Goal: Information Seeking & Learning: Find specific fact

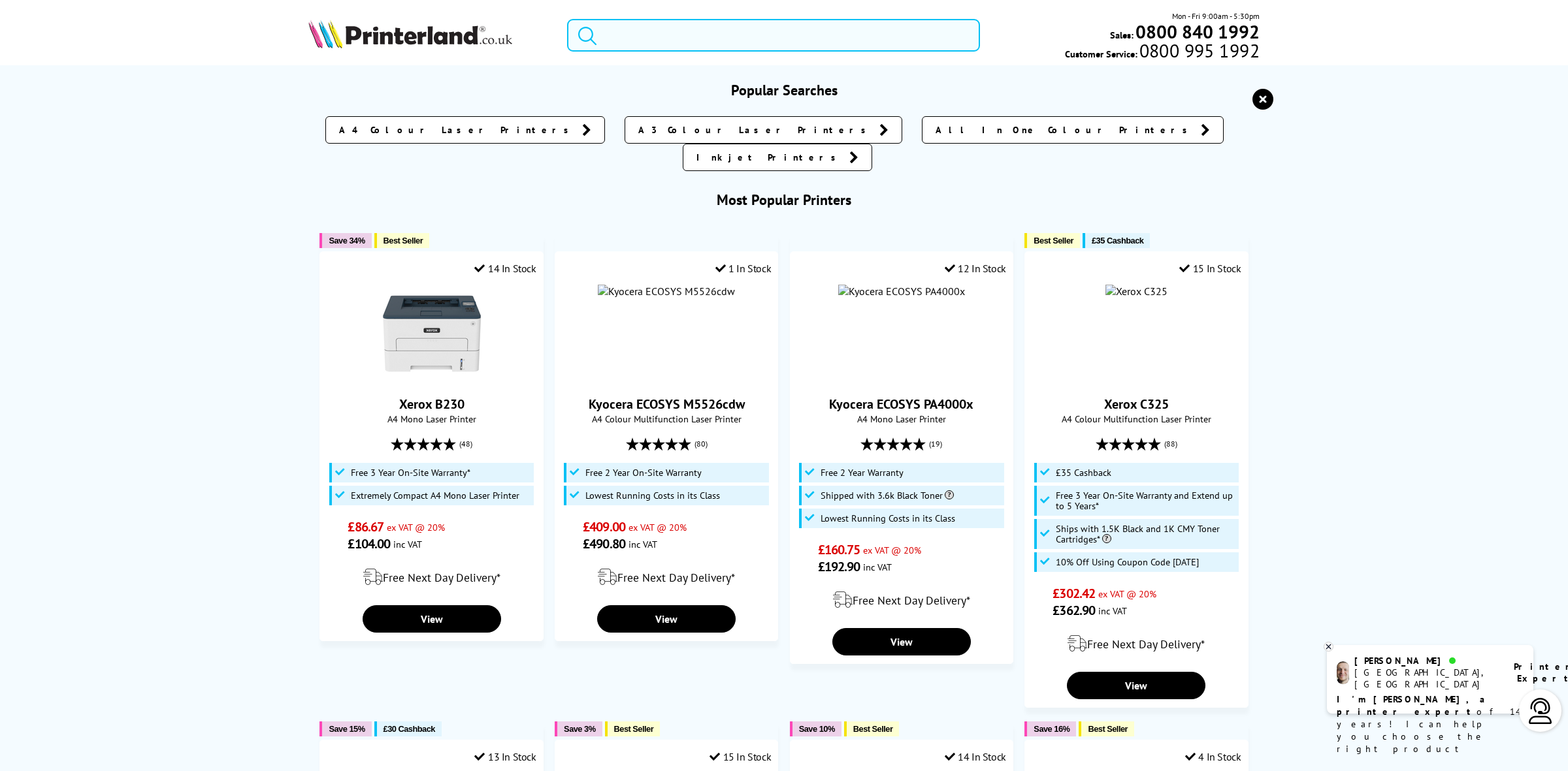
click at [665, 39] on input "search" at bounding box center [774, 36] width 413 height 33
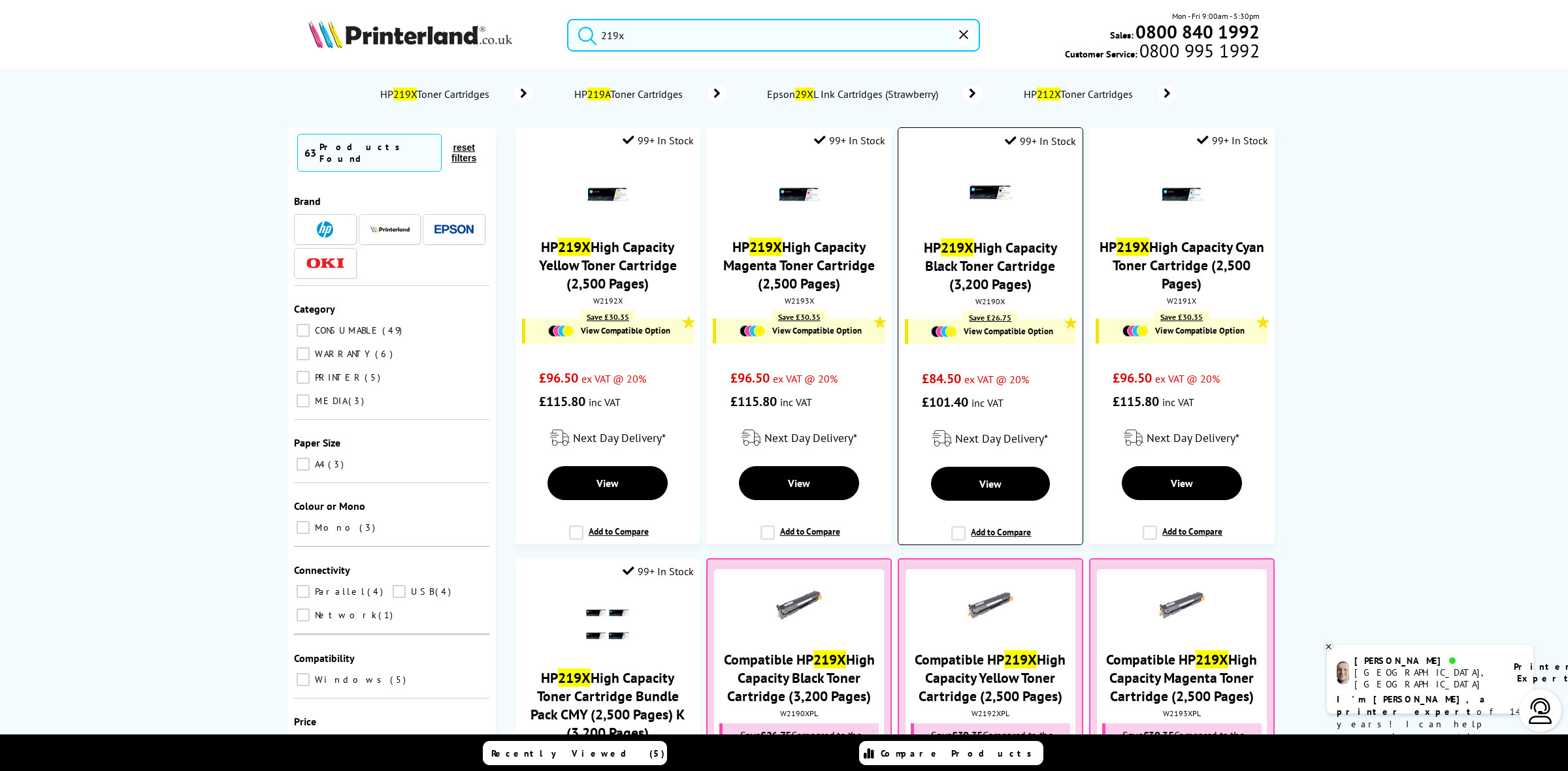
click at [978, 305] on div "W2190X" at bounding box center [990, 301] width 164 height 10
copy div "W2190X"
click at [701, 35] on input "219x" at bounding box center [774, 36] width 413 height 33
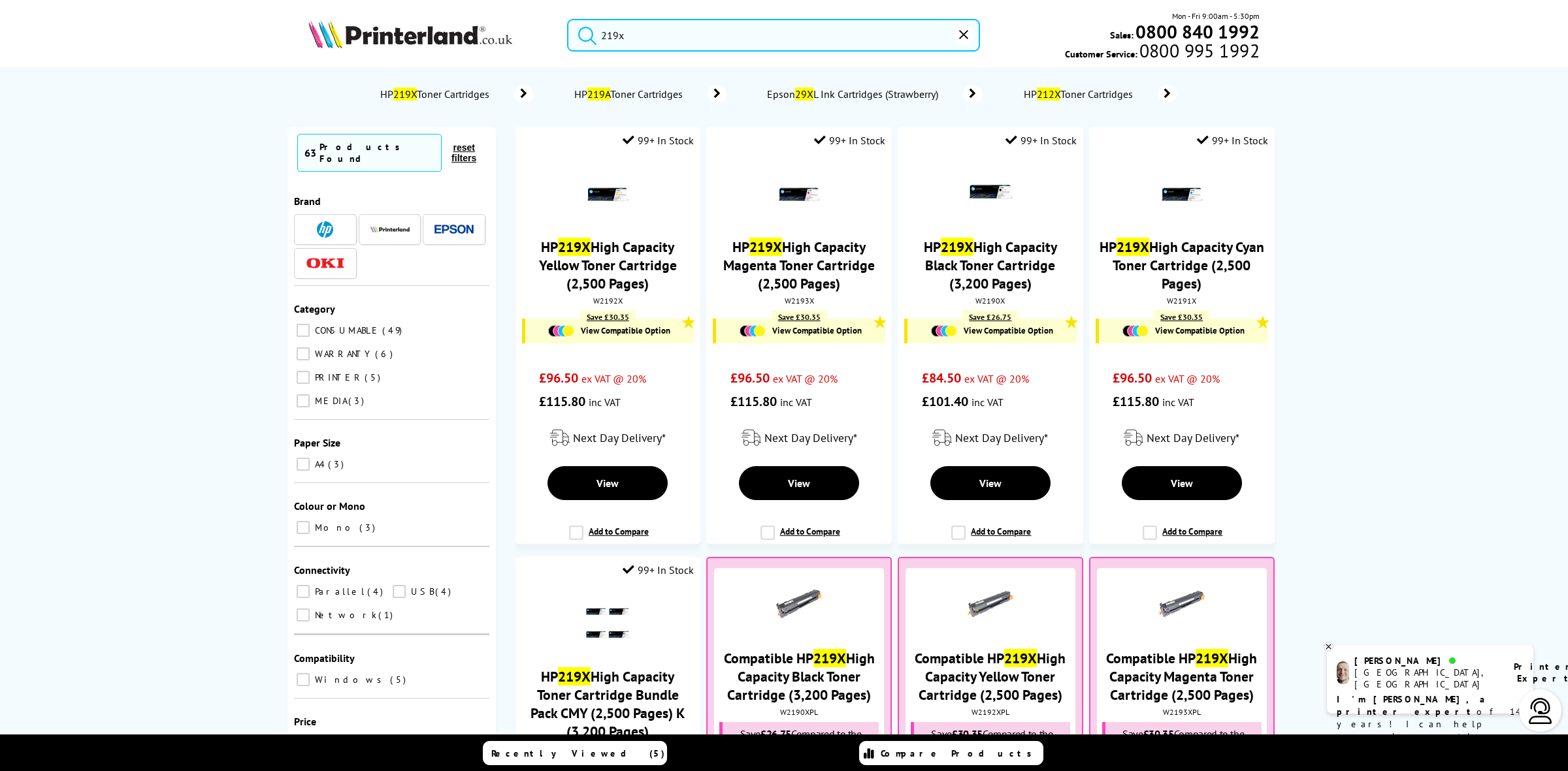
click at [701, 35] on input "219x" at bounding box center [774, 36] width 413 height 33
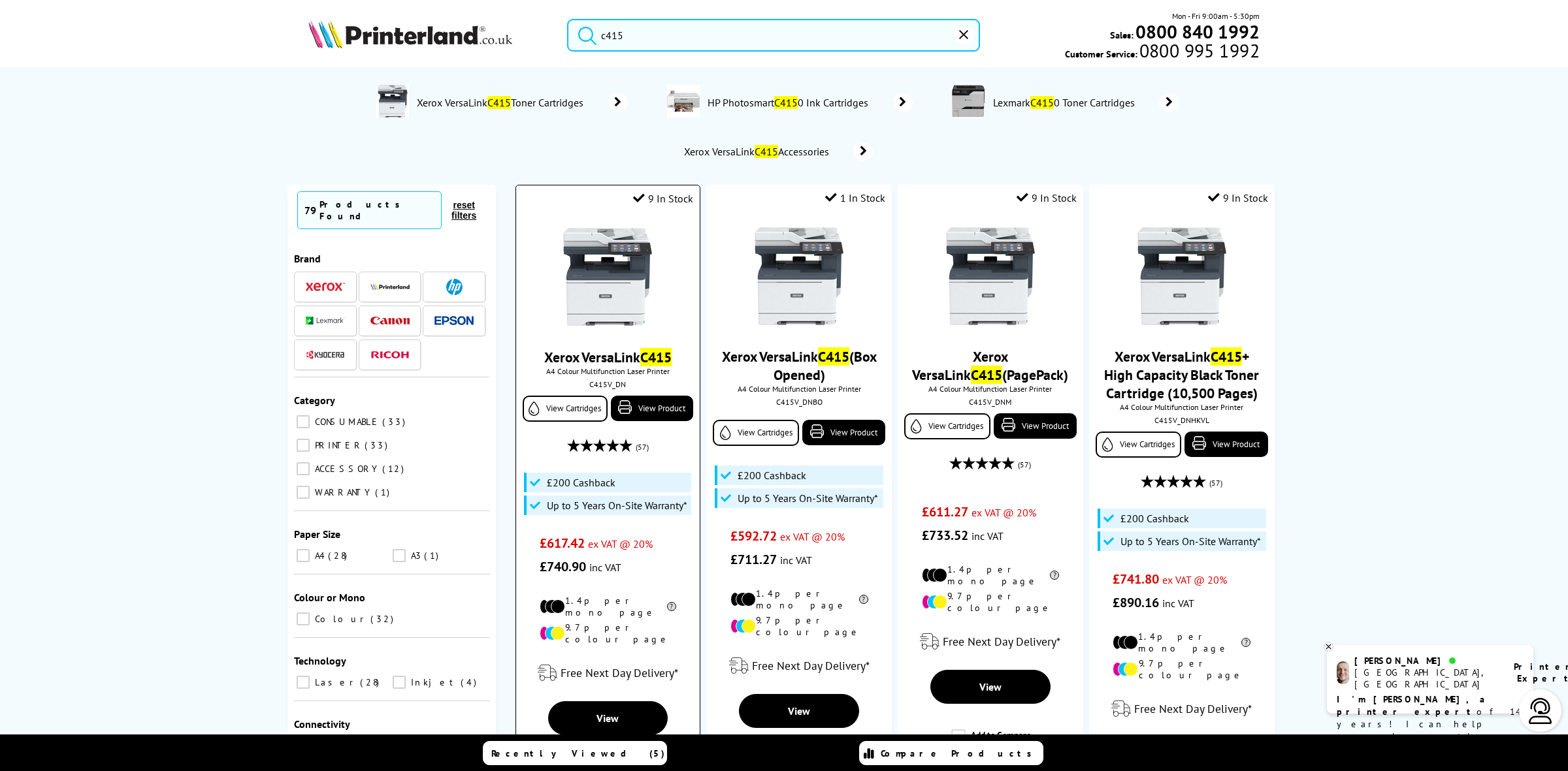
type input "c415"
click at [608, 256] on img at bounding box center [608, 277] width 98 height 98
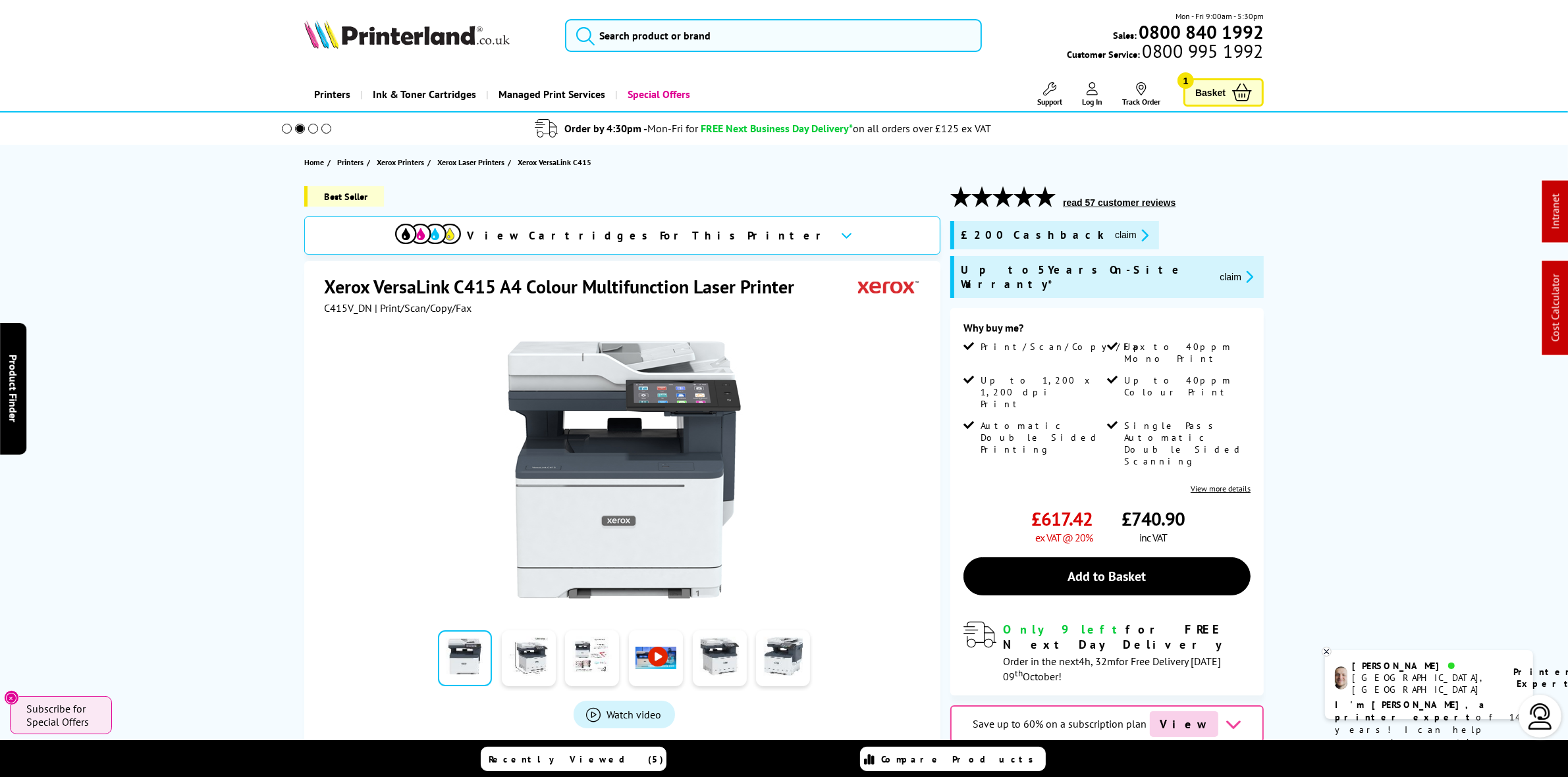
click at [1216, 270] on button "claim" at bounding box center [1236, 277] width 42 height 15
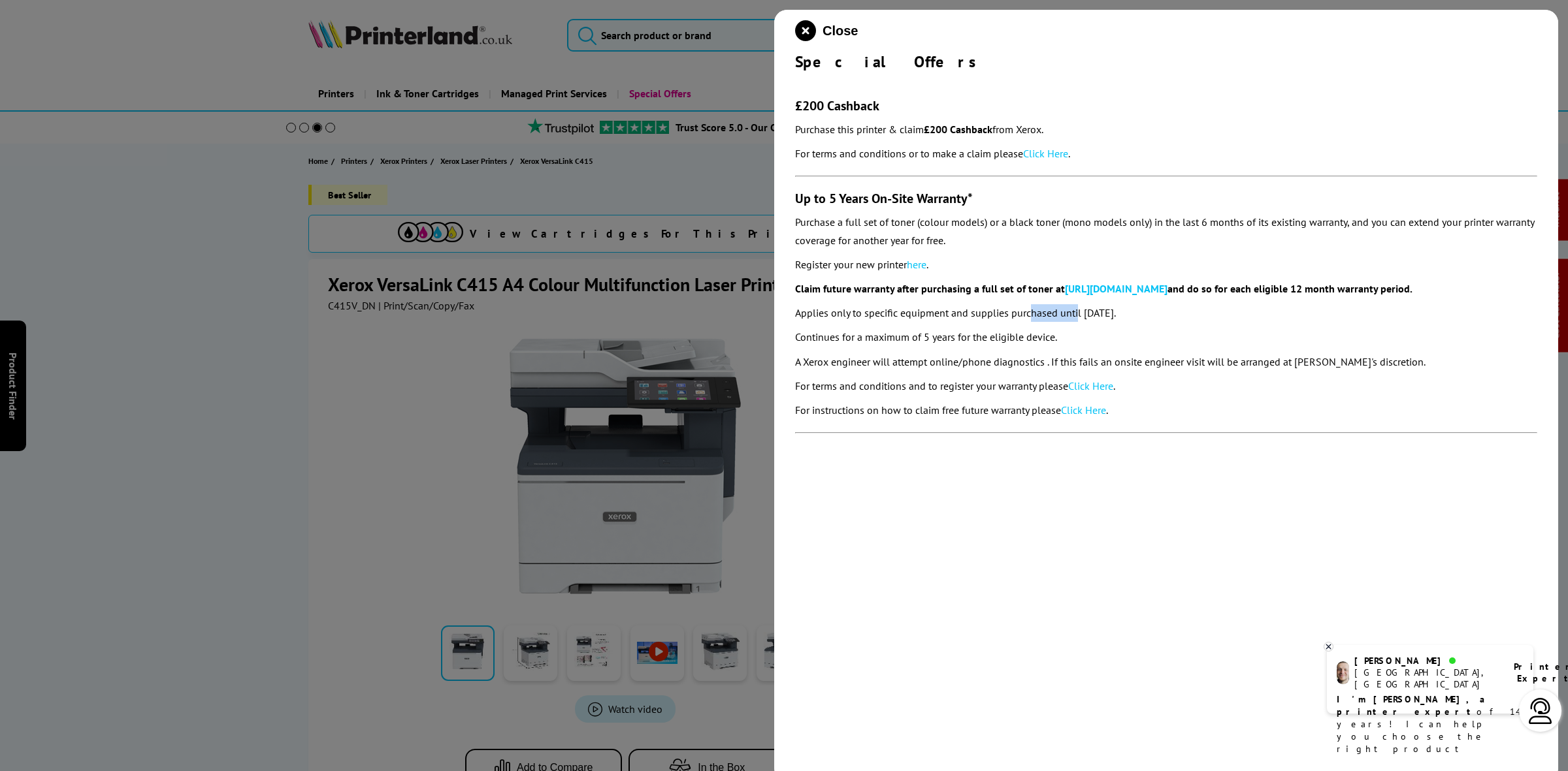
click at [1086, 318] on section "£200 Cashback Purchase this printer & claim £200 Cashback from Xerox. For terms…" at bounding box center [1166, 259] width 742 height 375
click at [1198, 398] on section "£200 Cashback Purchase this printer & claim £200 Cashback from Xerox. For terms…" at bounding box center [1166, 259] width 742 height 375
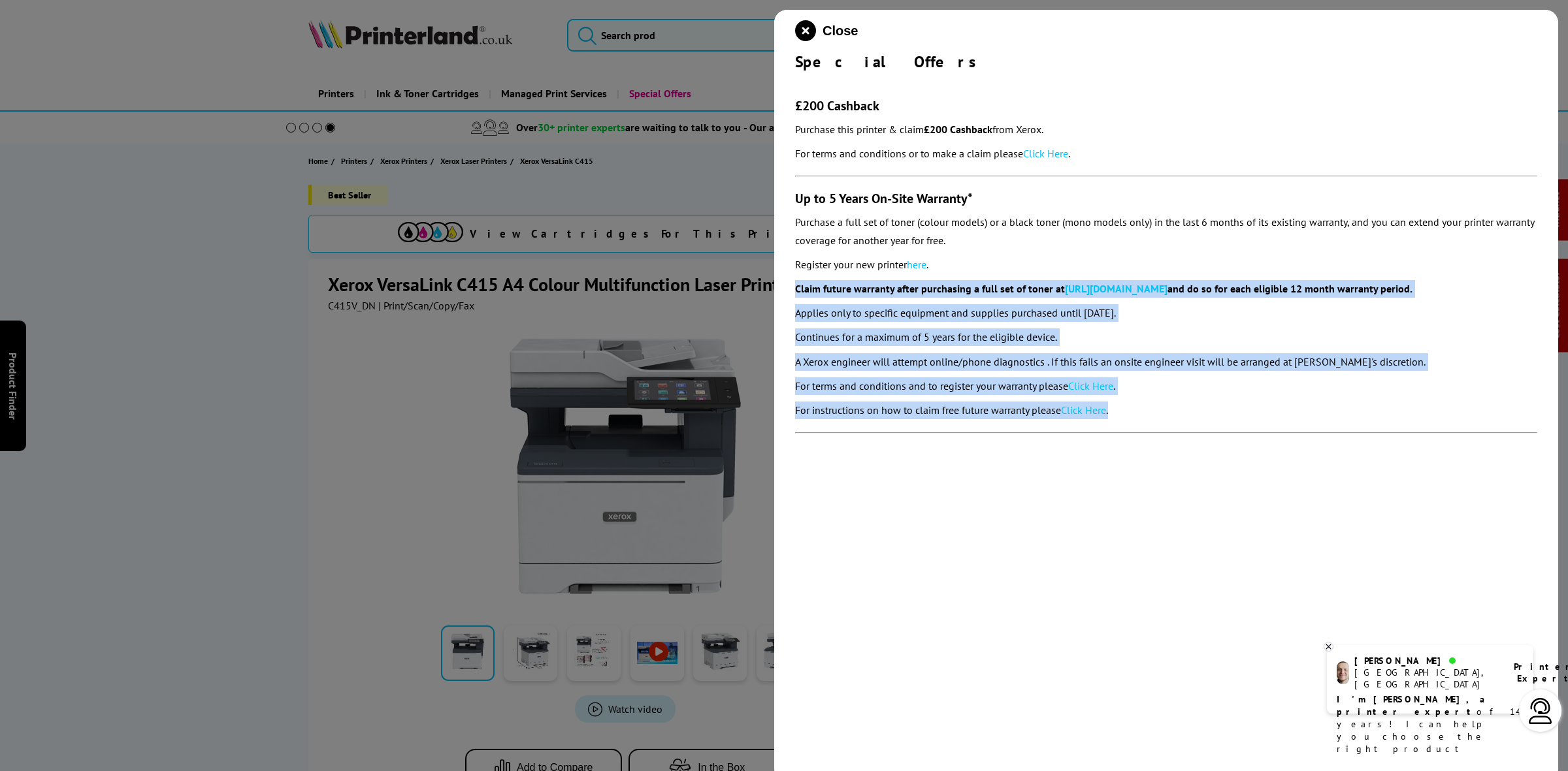
drag, startPoint x: 1117, startPoint y: 412, endPoint x: 798, endPoint y: 291, distance: 341.2
click at [796, 294] on section "£200 Cashback Purchase this printer & claim £200 Cashback from Xerox. For terms…" at bounding box center [1166, 259] width 742 height 375
copy section "Claim future warranty after purchasing a full set of toner at https://eup.e2ope…"
click at [796, 37] on icon "close modal" at bounding box center [806, 31] width 21 height 21
